Goal: Task Accomplishment & Management: Complete application form

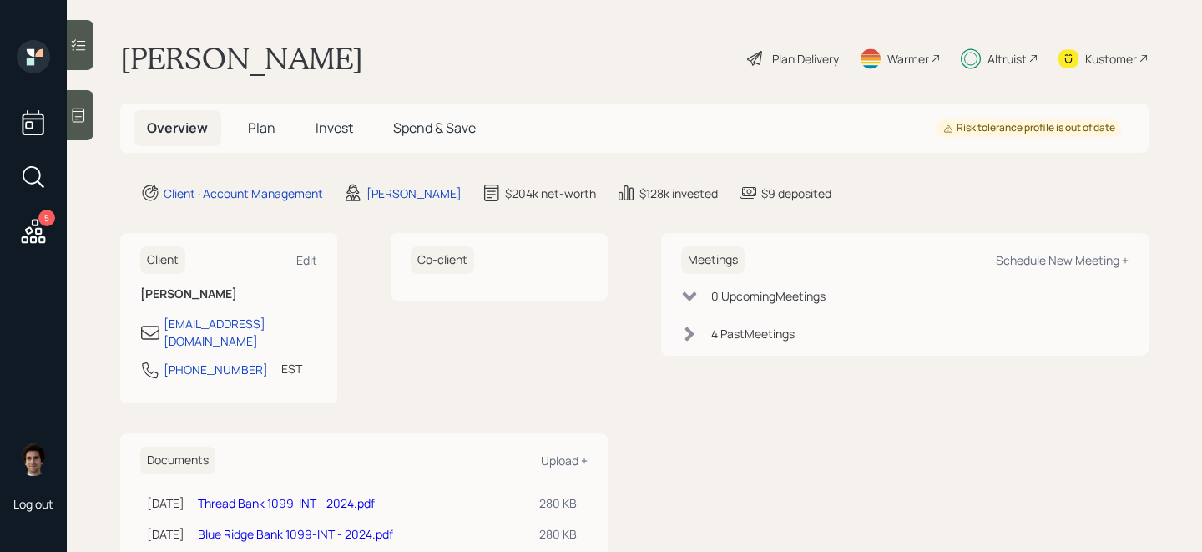
click at [281, 130] on h5 "Plan" at bounding box center [261, 128] width 54 height 36
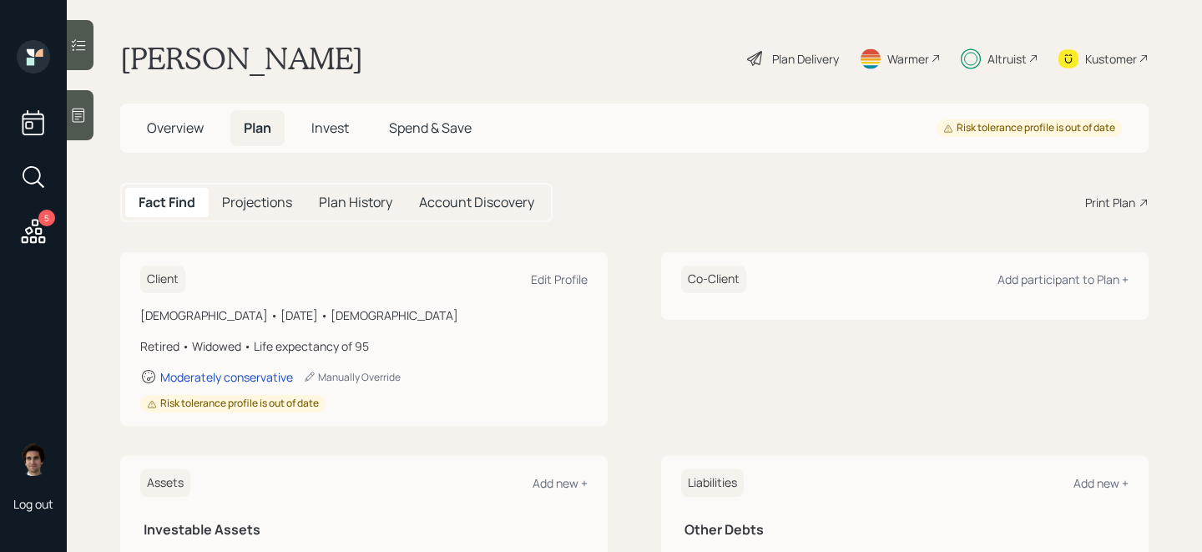
click at [265, 130] on span "Plan" at bounding box center [258, 127] width 28 height 18
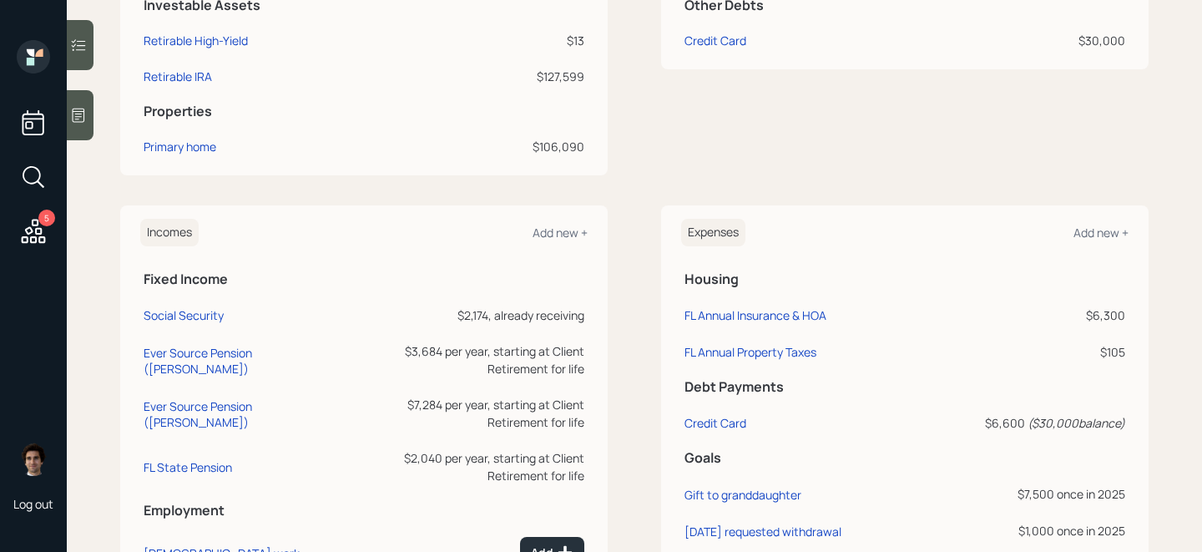
scroll to position [386, 0]
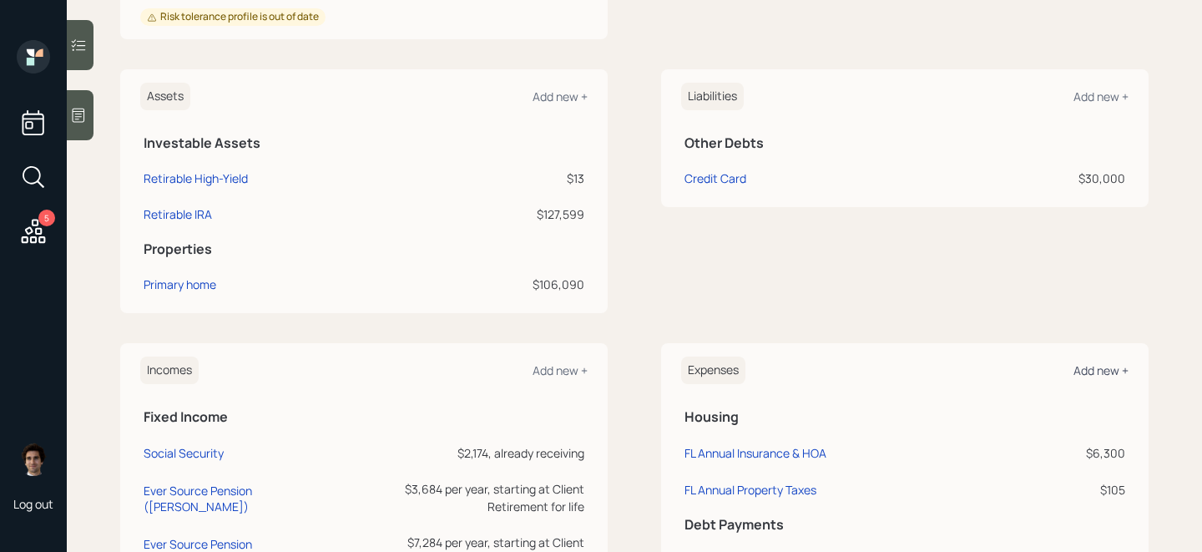
click at [1096, 362] on div "Add new +" at bounding box center [1100, 370] width 55 height 16
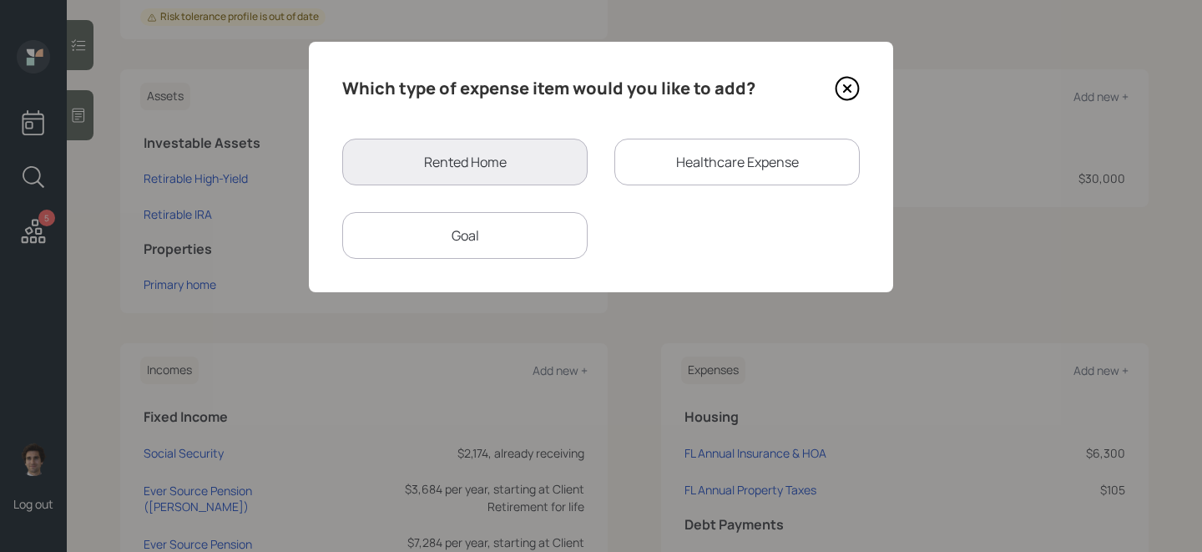
click at [442, 226] on div "Goal" at bounding box center [464, 235] width 245 height 47
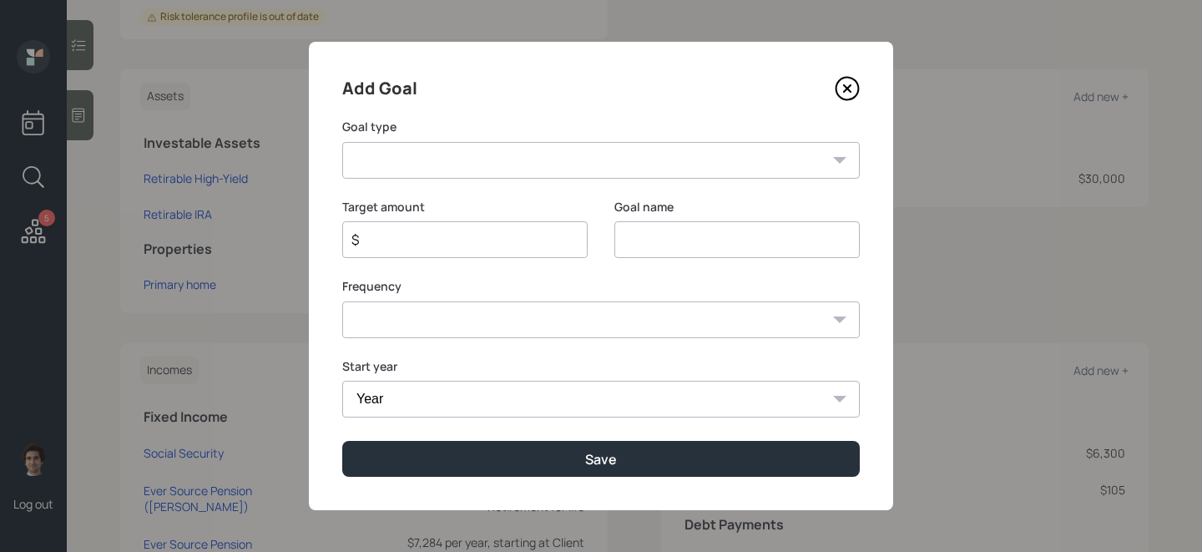
click at [498, 168] on select "Create an emergency fund Donate to charity Purchase a home Make a purchase Supp…" at bounding box center [600, 160] width 517 height 37
select select "other"
click at [342, 142] on select "Create an emergency fund Donate to charity Purchase a home Make a purchase Supp…" at bounding box center [600, 160] width 517 height 37
type input "Other"
click at [432, 246] on input "$" at bounding box center [458, 239] width 217 height 20
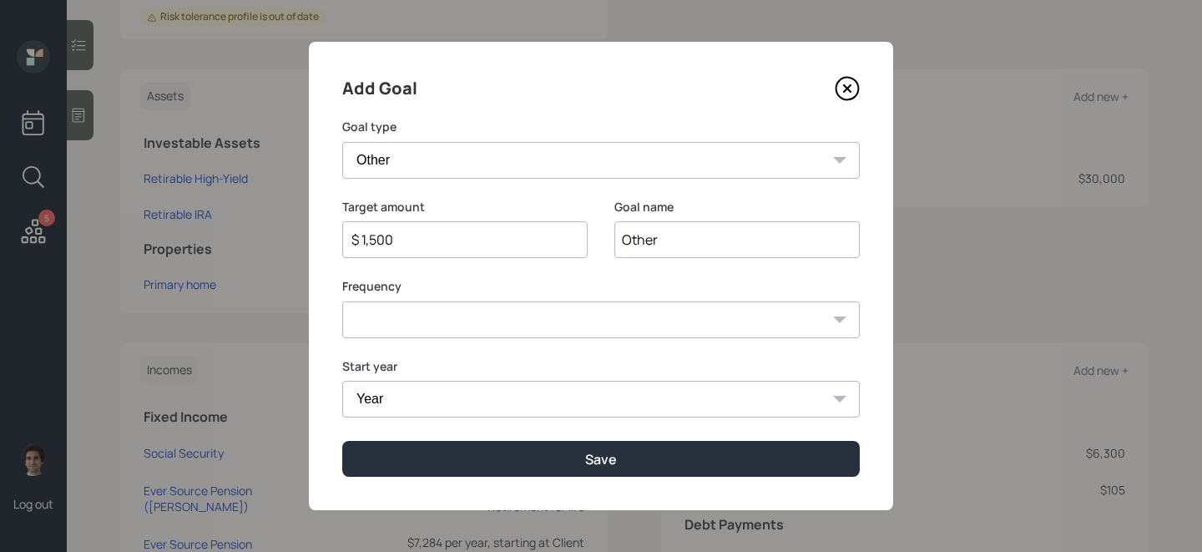
type input "$ 1,500"
click at [395, 321] on select "One time Every 1 year Every 2 years Every 3 years Every 4 years Every 5 years E…" at bounding box center [600, 319] width 517 height 37
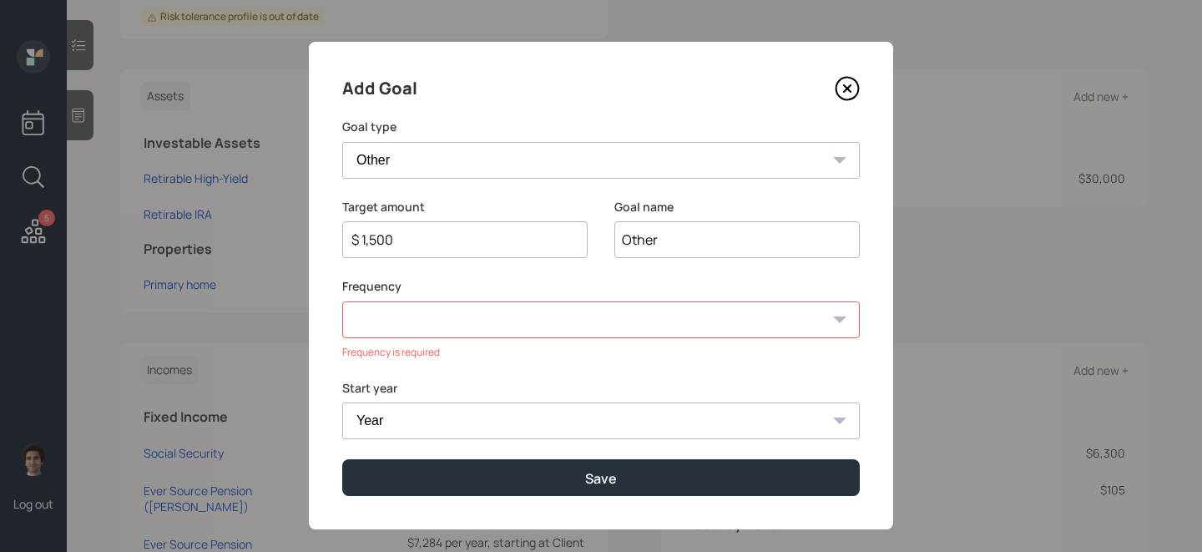
click at [635, 240] on input "Other" at bounding box center [736, 239] width 245 height 37
type input "[DATE] requested withdrawal"
click at [584, 347] on div "Frequency is required" at bounding box center [600, 352] width 517 height 15
click at [584, 340] on div "Frequency One time Every 1 year Every 2 years Every 3 years Every 4 years Every…" at bounding box center [600, 319] width 517 height 82
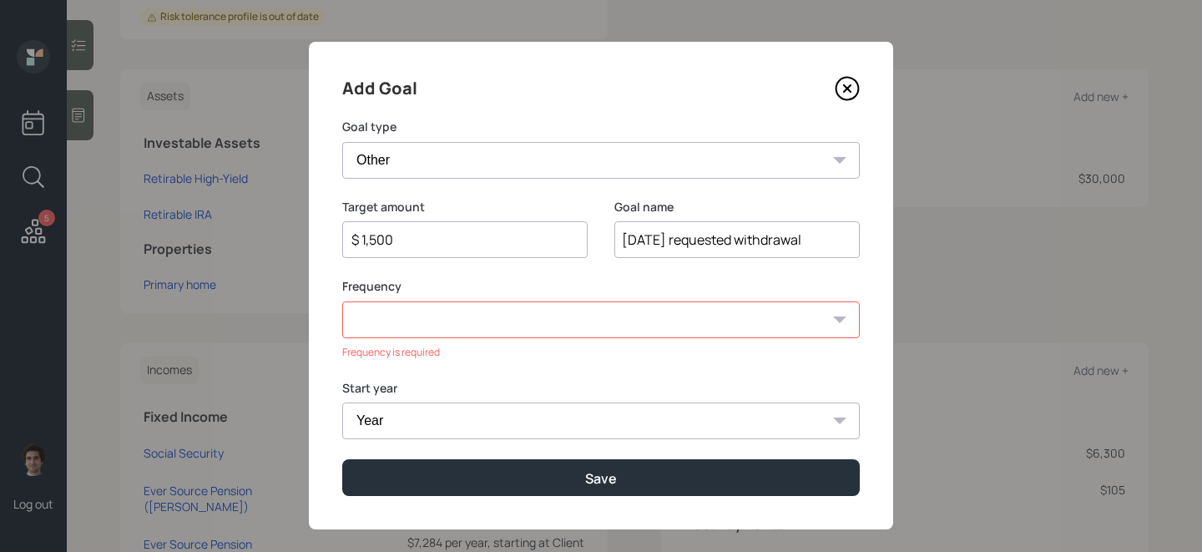
click at [592, 323] on select "One time Every 1 year Every 2 years Every 3 years Every 4 years Every 5 years E…" at bounding box center [600, 319] width 517 height 37
select select "0"
click at [342, 301] on select "One time Every 1 year Every 2 years Every 3 years Every 4 years Every 5 years E…" at bounding box center [600, 319] width 517 height 37
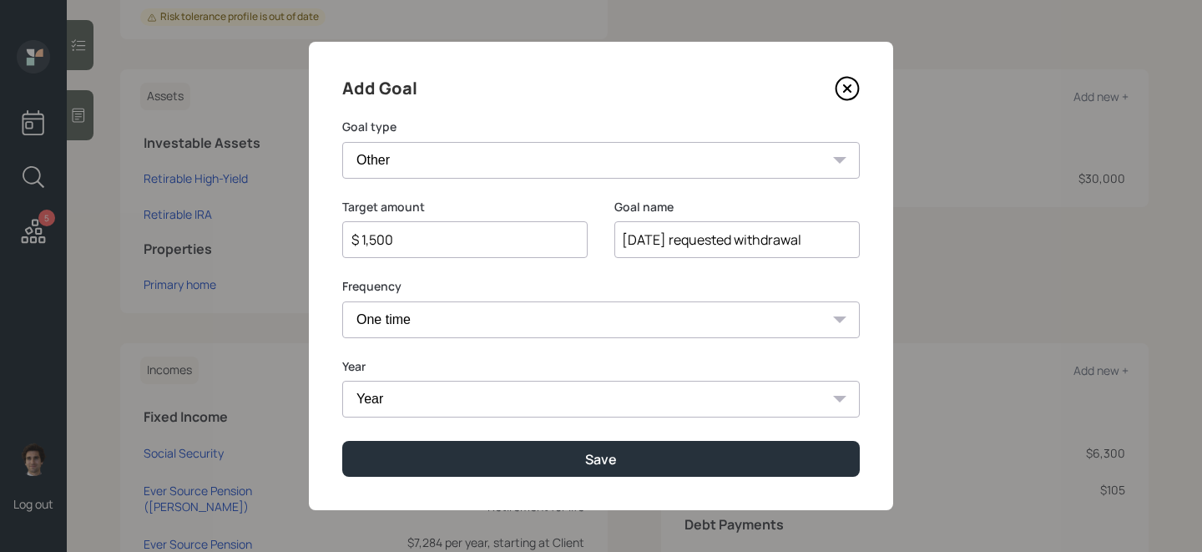
click at [578, 424] on div "Year Year [DATE] 2026 2027 2028 2029 2030 2031 2032 2033 2034 2035 2036 2037 20…" at bounding box center [600, 398] width 517 height 80
click at [577, 410] on select "Year [DATE] 2026 2027 2028 2029 2030 2031 2032 2033 2034 2035 2036 2037 2038 20…" at bounding box center [600, 398] width 517 height 37
select select "2025"
click at [342, 380] on select "Year [DATE] 2026 2027 2028 2029 2030 2031 2032 2033 2034 2035 2036 2037 2038 20…" at bounding box center [600, 398] width 517 height 37
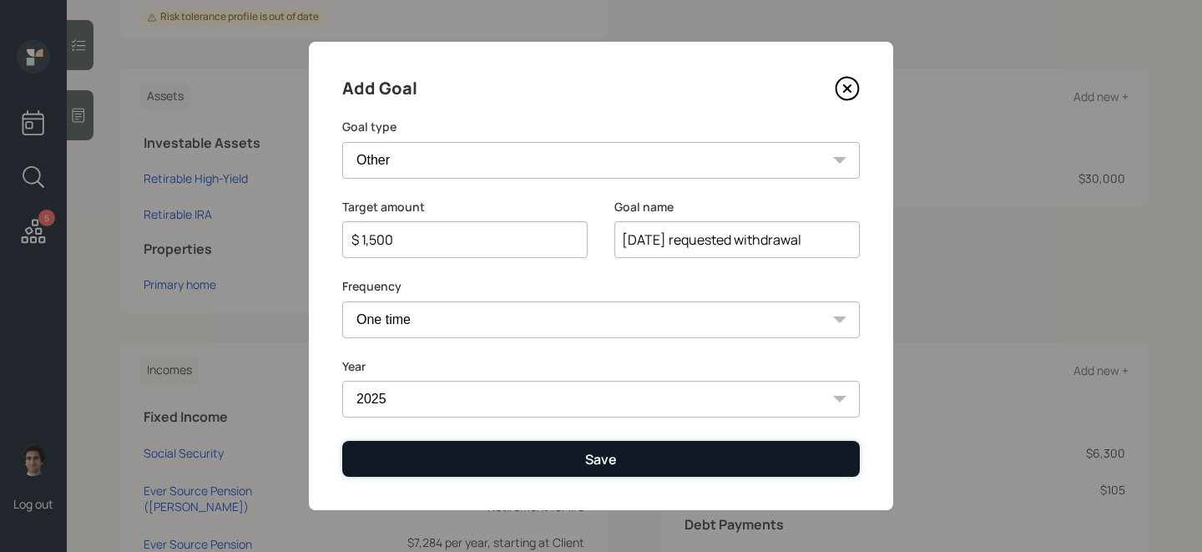
click at [597, 453] on div "Save" at bounding box center [601, 459] width 32 height 18
type input "$"
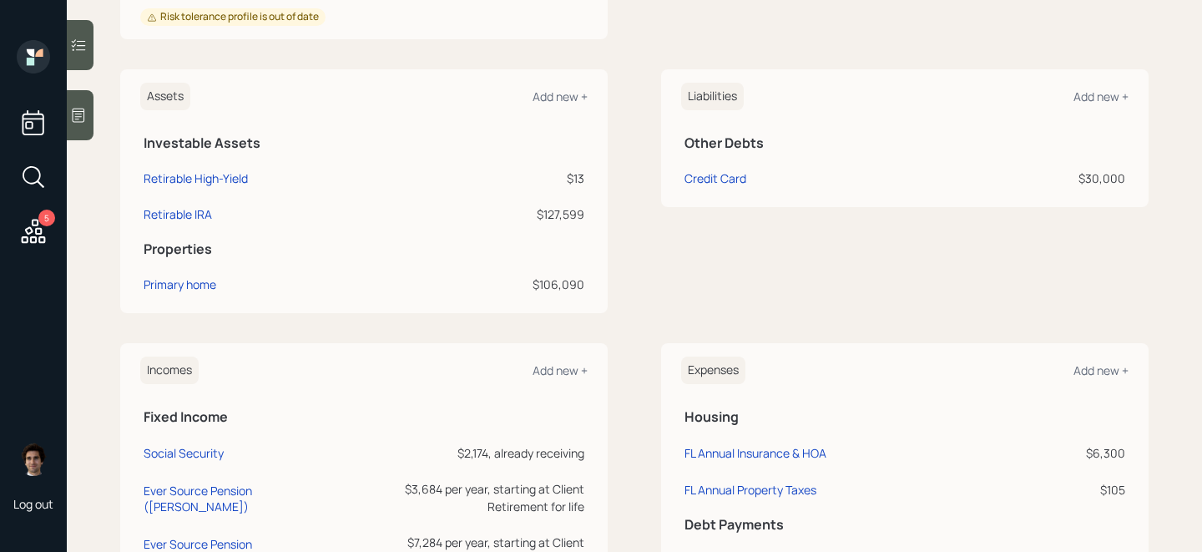
click at [597, 453] on div "Incomes Add new + Fixed Income Social Security $2,174, already receiving Ever S…" at bounding box center [363, 534] width 487 height 382
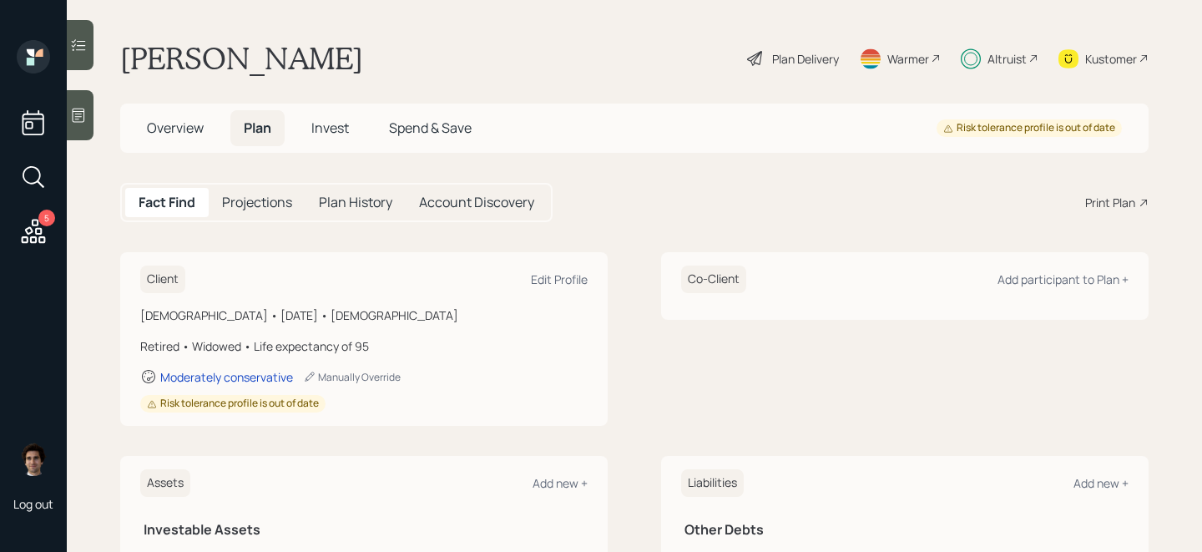
click at [992, 66] on div "Altruist" at bounding box center [1006, 59] width 39 height 18
click at [825, 51] on div "Plan Delivery" at bounding box center [805, 59] width 67 height 18
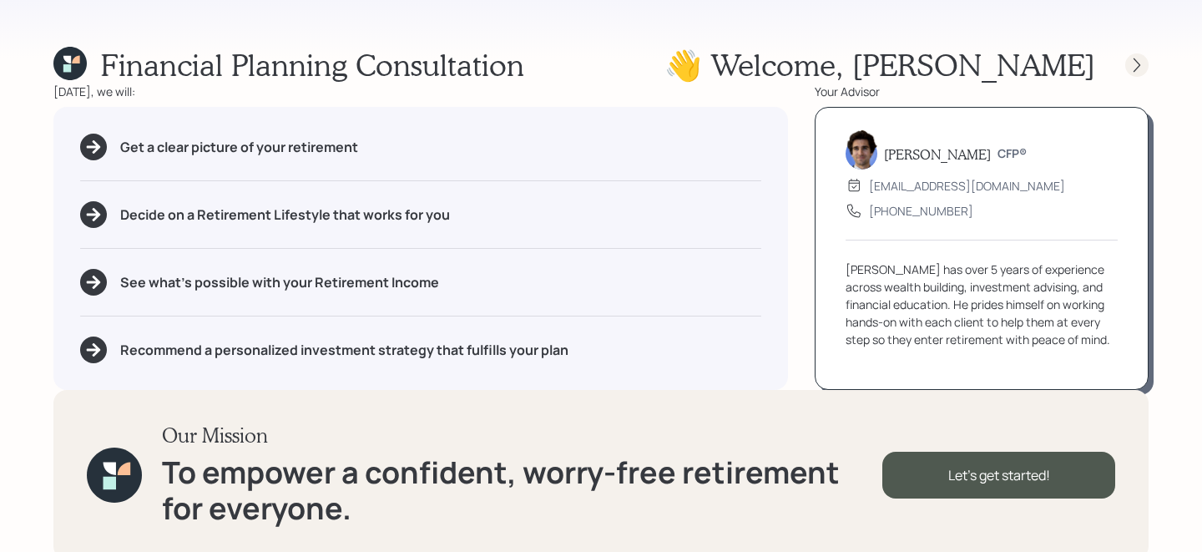
click at [1137, 62] on icon at bounding box center [1136, 65] width 17 height 17
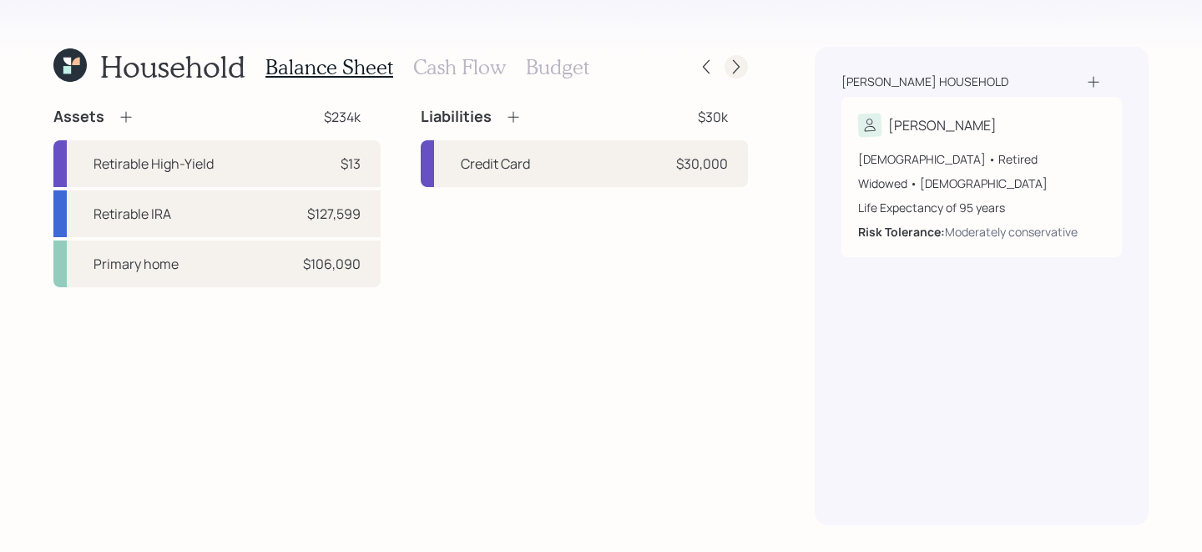
click at [745, 64] on div at bounding box center [735, 66] width 23 height 23
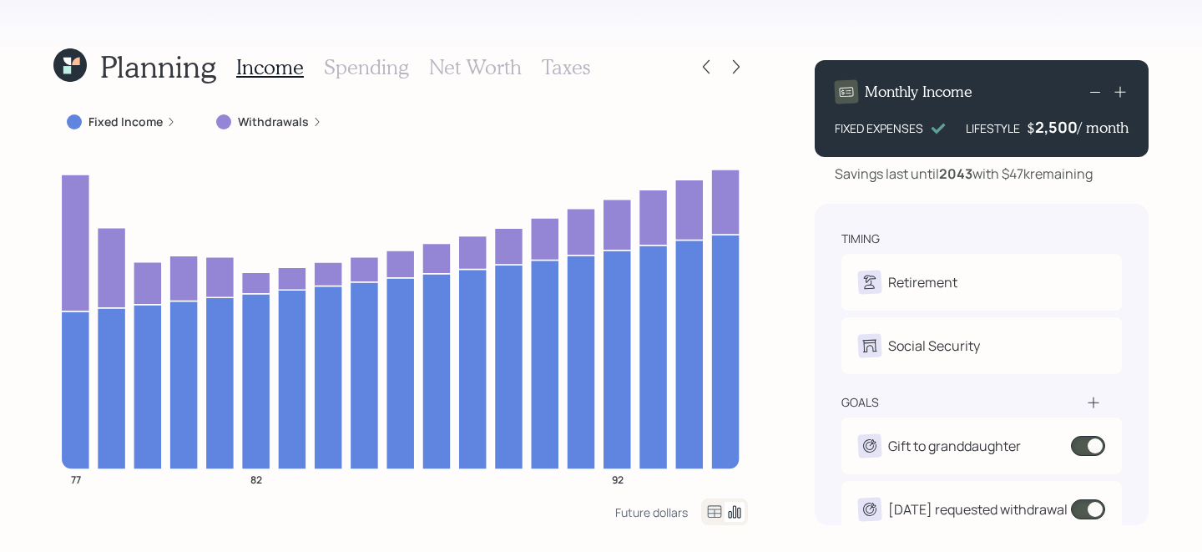
click at [70, 68] on icon at bounding box center [67, 70] width 8 height 8
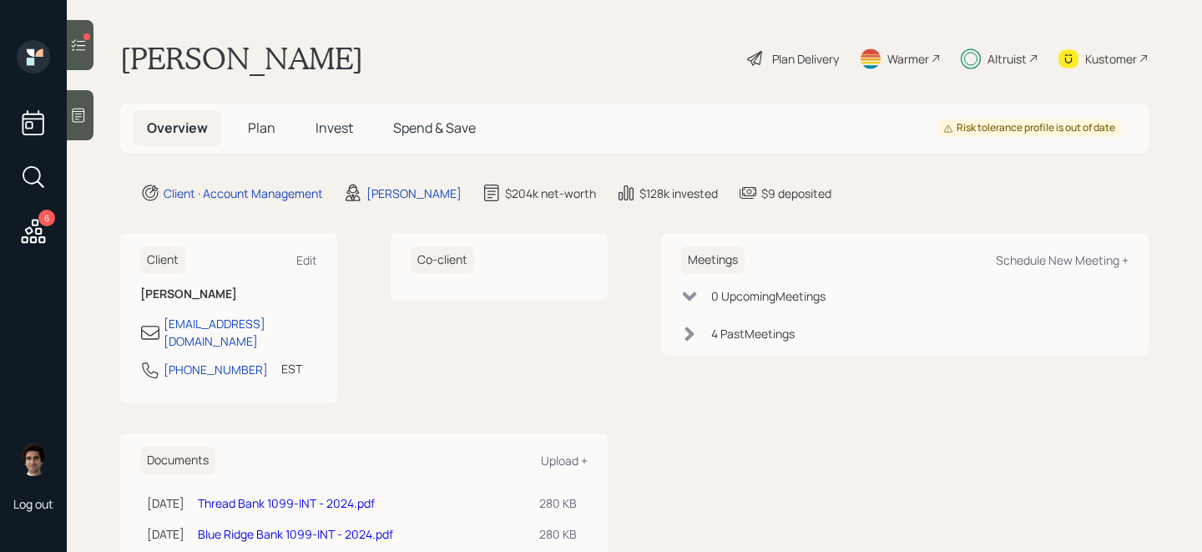
click at [85, 46] on icon at bounding box center [78, 45] width 17 height 17
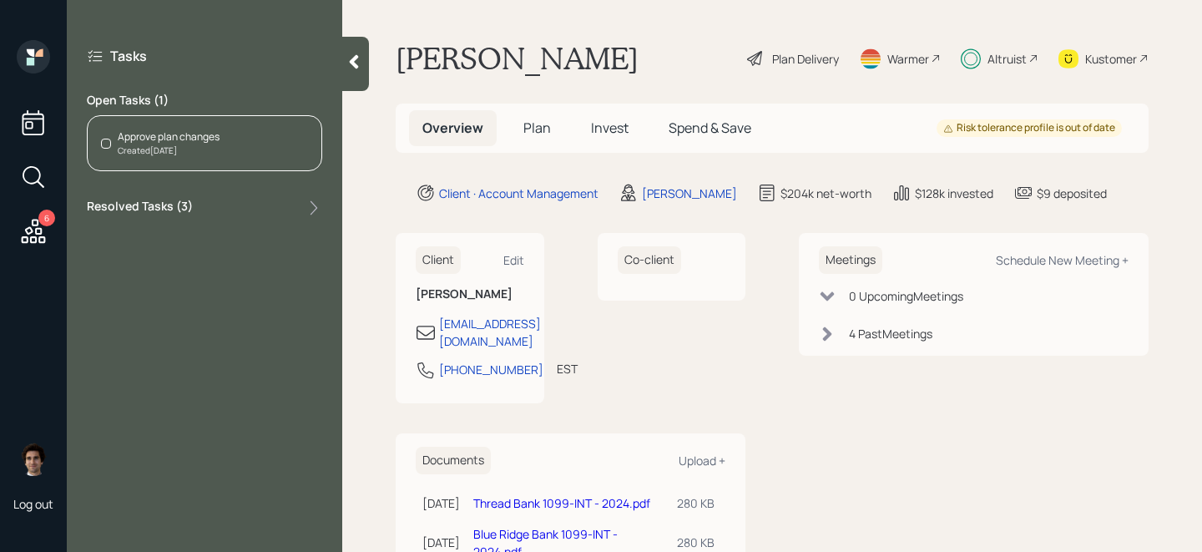
click at [223, 173] on div "Tasks Open Tasks ( 1 ) Approve plan changes Created Today Resolved Tasks ( 3 )" at bounding box center [204, 132] width 275 height 184
click at [223, 152] on div "Approve plan changes Created Today" at bounding box center [204, 143] width 235 height 56
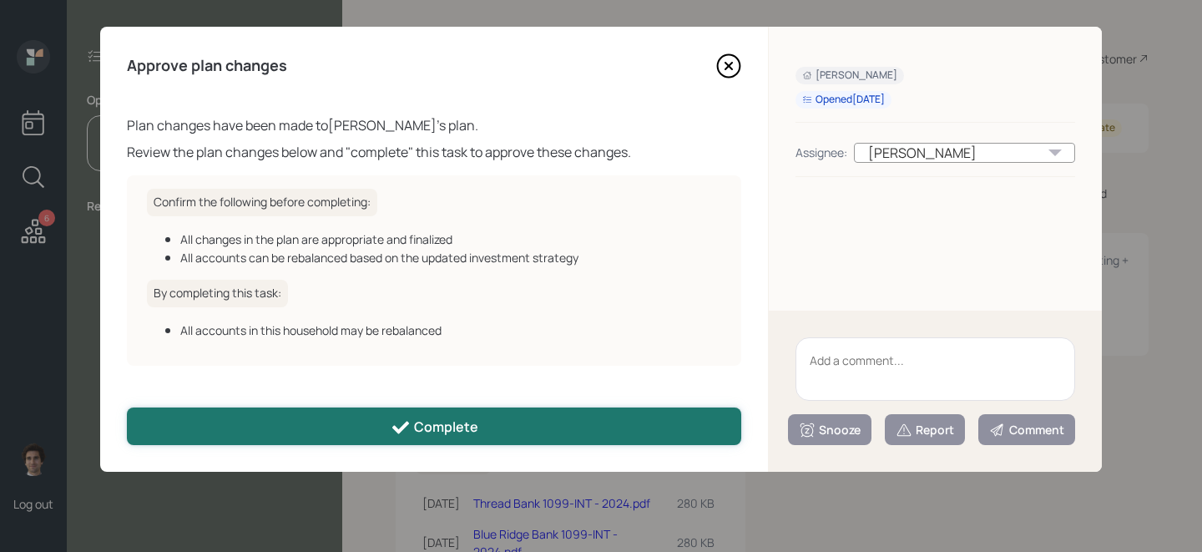
click at [320, 418] on button "Complete" at bounding box center [434, 426] width 614 height 38
